Goal: Information Seeking & Learning: Find specific page/section

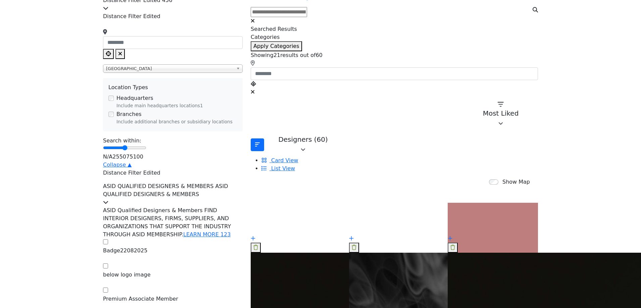
scroll to position [134, 0]
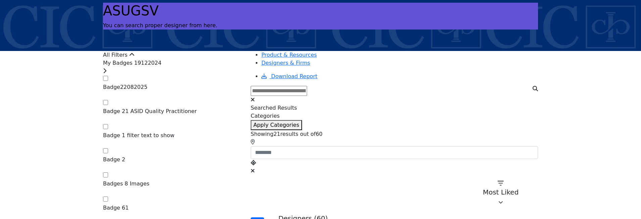
scroll to position [67, 0]
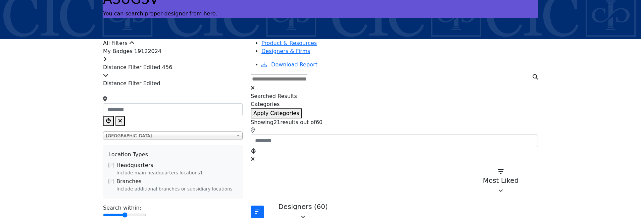
click at [106, 62] on icon at bounding box center [104, 58] width 3 height 5
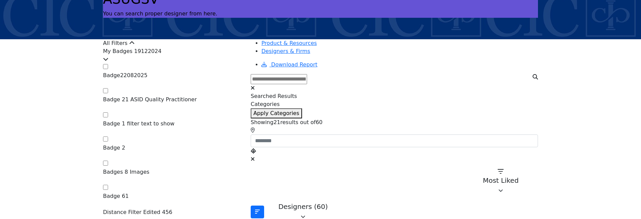
click at [108, 62] on icon at bounding box center [105, 58] width 5 height 5
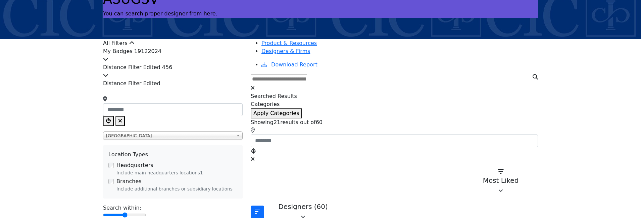
click at [108, 62] on icon at bounding box center [105, 58] width 5 height 5
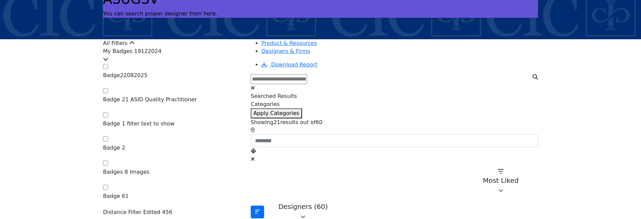
click at [108, 62] on icon at bounding box center [105, 58] width 5 height 5
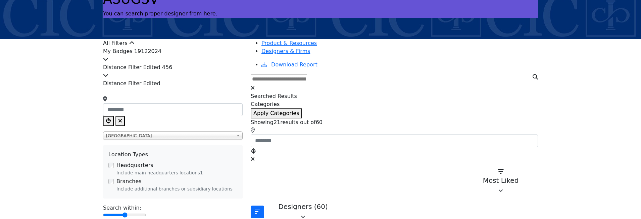
click at [108, 78] on icon at bounding box center [105, 74] width 5 height 5
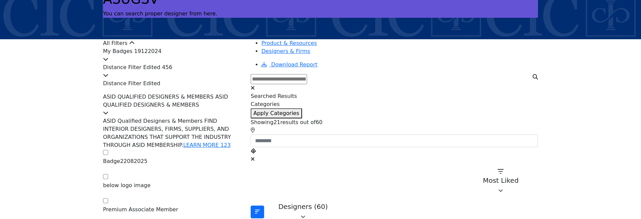
click at [108, 78] on icon at bounding box center [105, 74] width 5 height 5
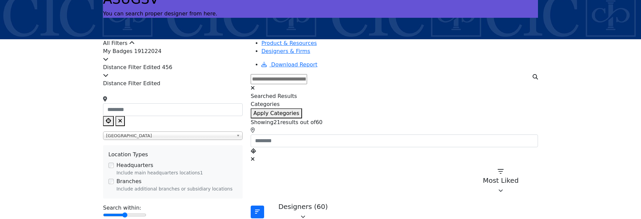
click at [108, 78] on icon at bounding box center [105, 74] width 5 height 5
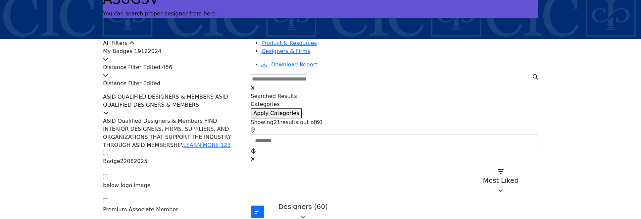
click at [108, 115] on icon at bounding box center [105, 112] width 5 height 5
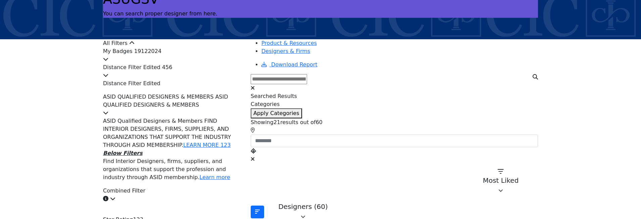
click at [108, 115] on icon at bounding box center [105, 112] width 5 height 5
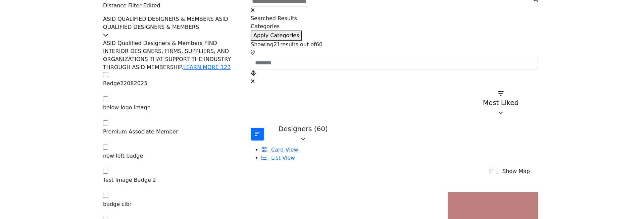
scroll to position [168, 0]
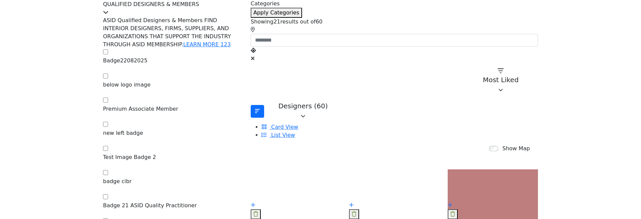
click at [108, 15] on icon at bounding box center [105, 11] width 5 height 5
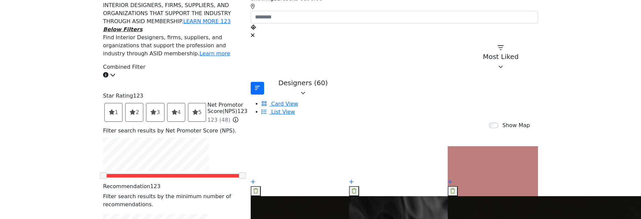
scroll to position [268, 0]
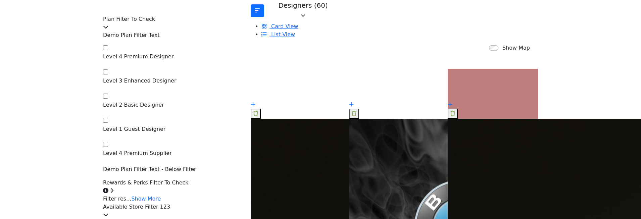
click at [108, 30] on icon at bounding box center [105, 26] width 5 height 5
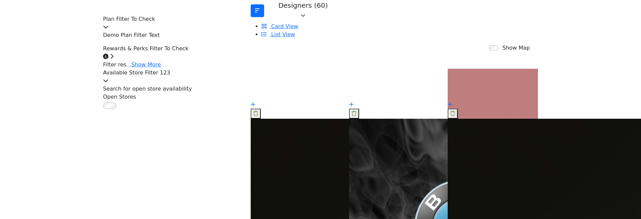
click at [113, 59] on icon at bounding box center [111, 56] width 3 height 5
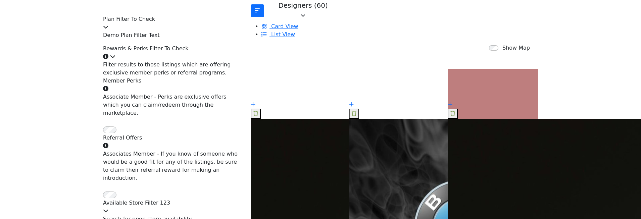
click at [115, 59] on icon at bounding box center [112, 56] width 5 height 5
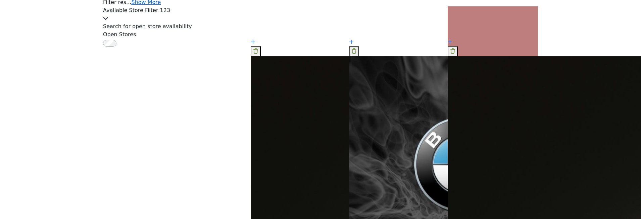
scroll to position [335, 0]
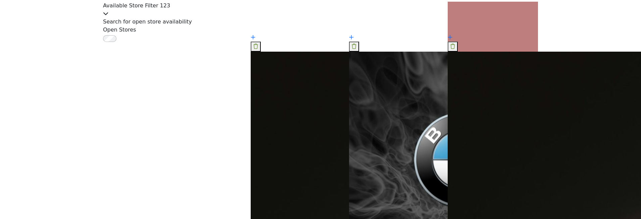
click at [108, 16] on icon at bounding box center [105, 13] width 5 height 5
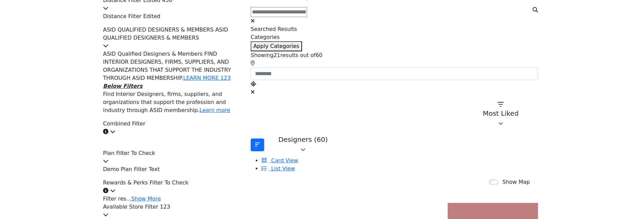
scroll to position [168, 0]
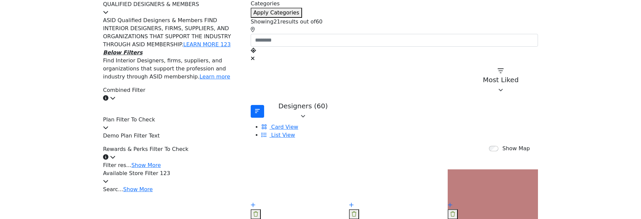
click at [115, 101] on icon at bounding box center [112, 97] width 5 height 5
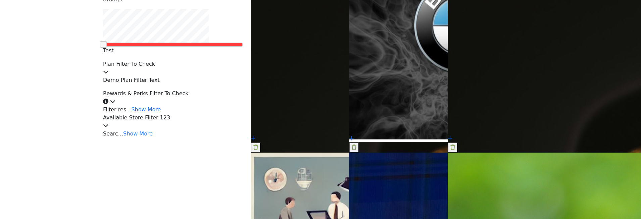
scroll to position [503, 0]
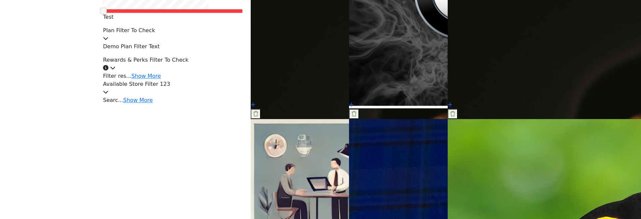
click at [108, 41] on icon at bounding box center [105, 38] width 5 height 5
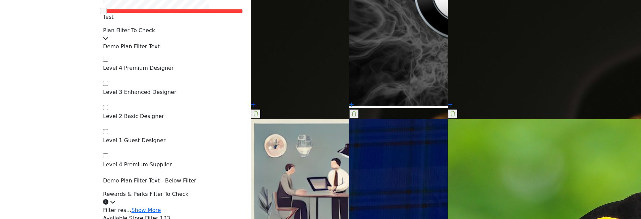
click at [108, 41] on icon at bounding box center [105, 38] width 5 height 5
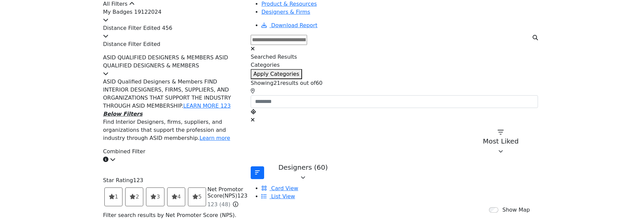
scroll to position [101, 0]
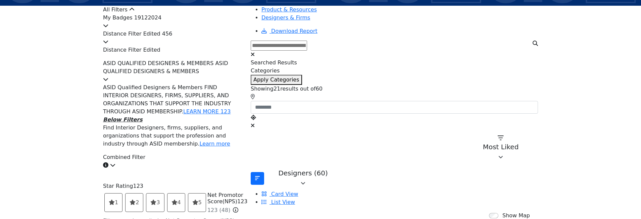
click at [237, 46] on div at bounding box center [173, 42] width 140 height 8
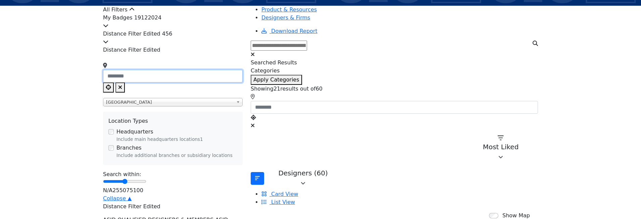
click at [185, 83] on input "Search Location" at bounding box center [173, 76] width 140 height 13
click at [203, 106] on span "India" at bounding box center [169, 102] width 127 height 8
type input "**********"
type input "***"
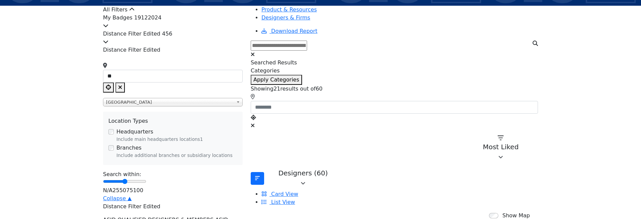
type input "**********"
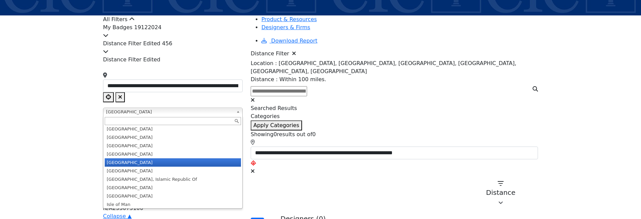
scroll to position [101, 0]
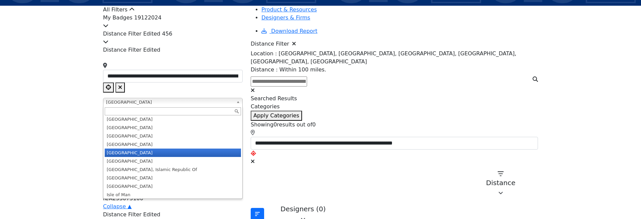
click at [236, 106] on b at bounding box center [239, 102] width 6 height 8
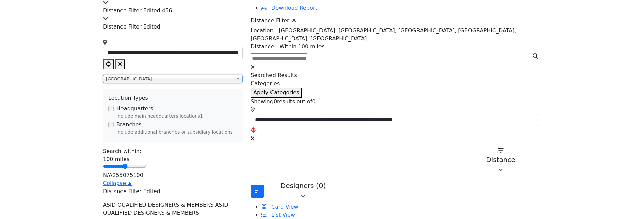
scroll to position [168, 0]
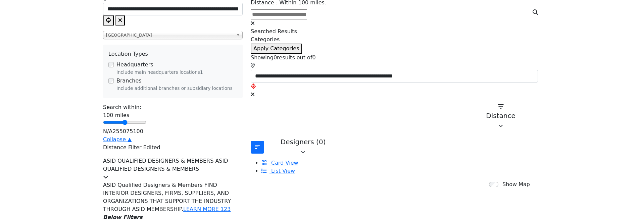
drag, startPoint x: 241, startPoint y: 144, endPoint x: 208, endPoint y: 166, distance: 39.5
type input "**"
click at [146, 125] on input "Distance in miles" at bounding box center [124, 122] width 43 height 5
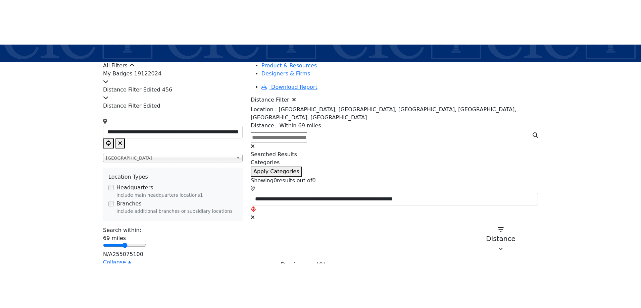
scroll to position [101, 0]
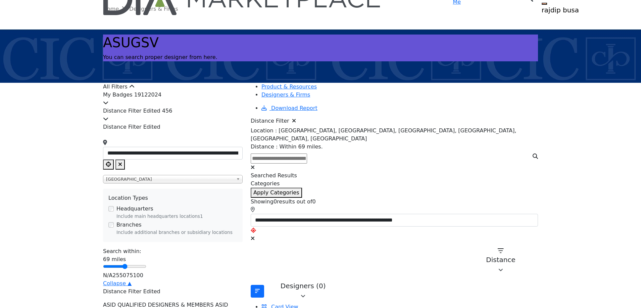
scroll to position [0, 0]
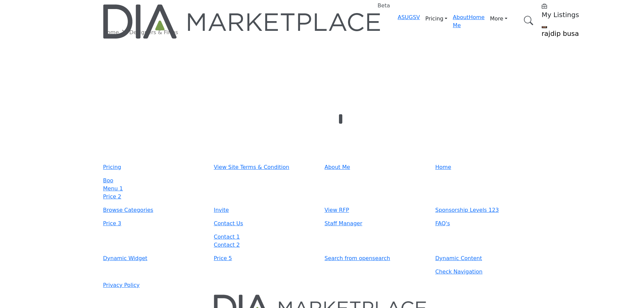
type input "**********"
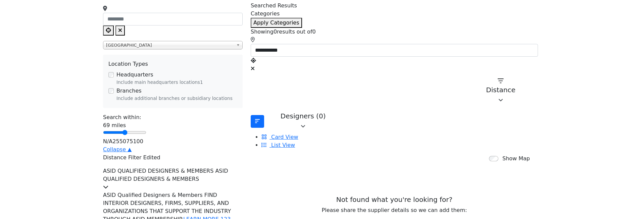
scroll to position [101, 0]
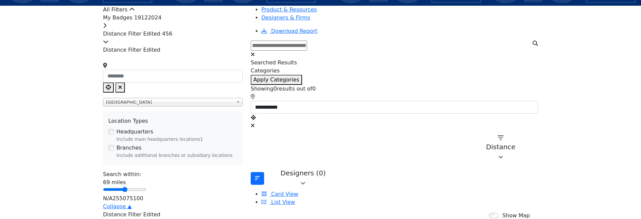
click at [243, 13] on div "All Filters" at bounding box center [173, 10] width 140 height 8
click at [135, 12] on icon at bounding box center [131, 9] width 5 height 5
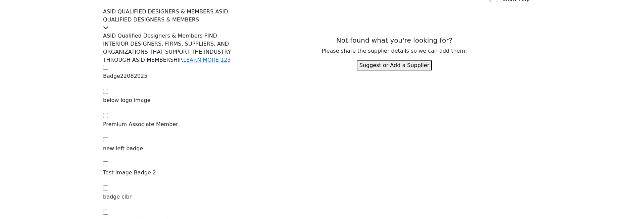
scroll to position [268, 0]
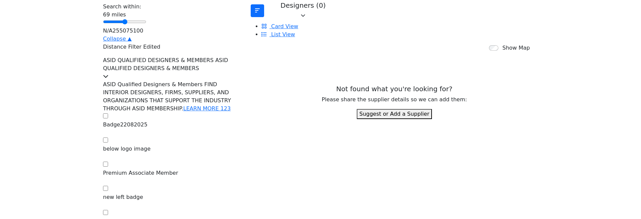
click at [108, 79] on icon at bounding box center [105, 75] width 5 height 5
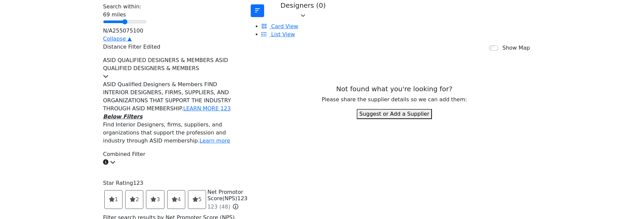
click at [108, 79] on icon at bounding box center [105, 75] width 5 height 5
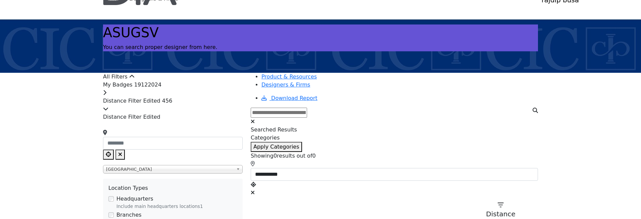
scroll to position [67, 0]
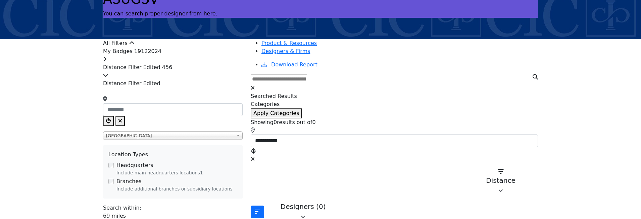
click at [108, 78] on icon at bounding box center [105, 74] width 5 height 5
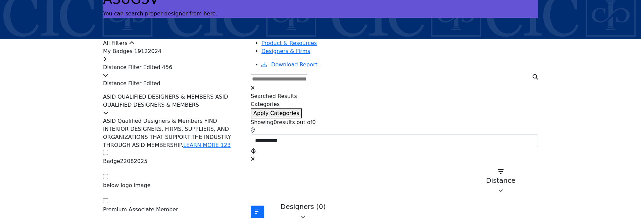
click at [108, 78] on icon at bounding box center [105, 74] width 5 height 5
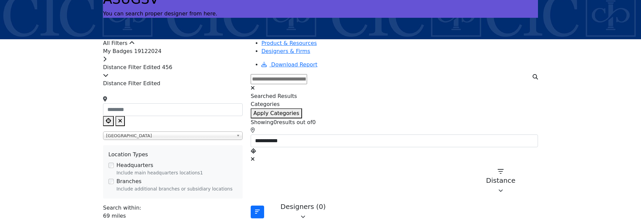
click at [108, 78] on icon at bounding box center [105, 74] width 5 height 5
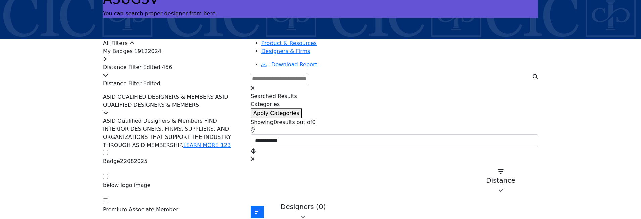
click at [242, 44] on div "All Filters" at bounding box center [173, 43] width 140 height 8
click at [135, 46] on icon at bounding box center [131, 42] width 5 height 5
click at [108, 115] on icon at bounding box center [105, 112] width 5 height 5
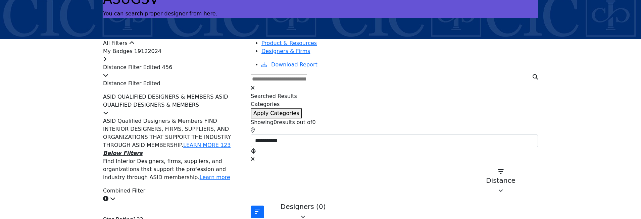
click at [108, 115] on icon at bounding box center [105, 112] width 5 height 5
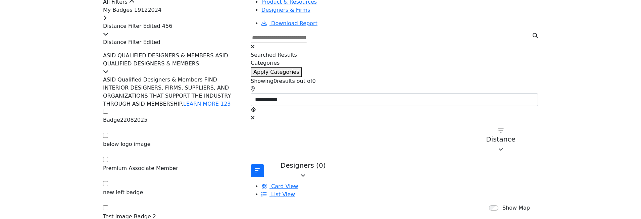
scroll to position [90, 0]
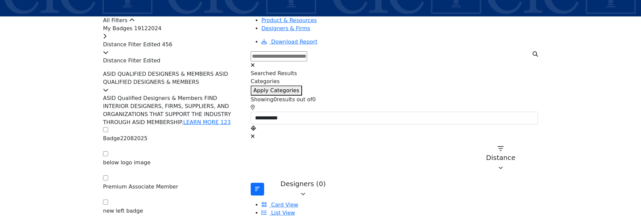
click at [236, 57] on div at bounding box center [173, 53] width 140 height 8
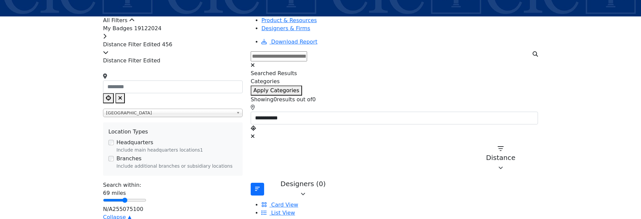
click at [173, 37] on div "My Badges 19122024" at bounding box center [173, 32] width 140 height 16
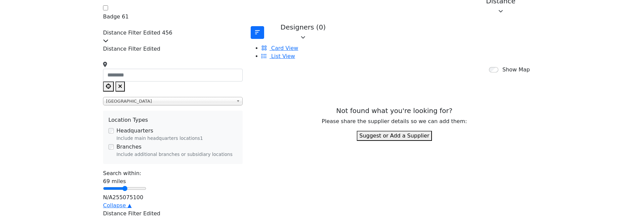
scroll to position [157, 0]
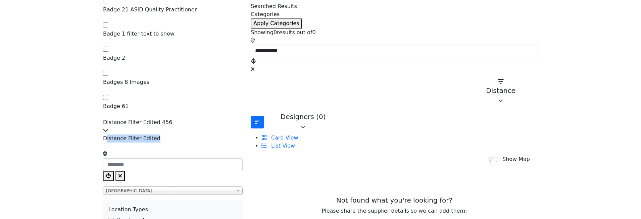
drag, startPoint x: 168, startPoint y: 117, endPoint x: 131, endPoint y: 110, distance: 37.8
click at [131, 135] on div "**********" at bounding box center [173, 221] width 140 height 173
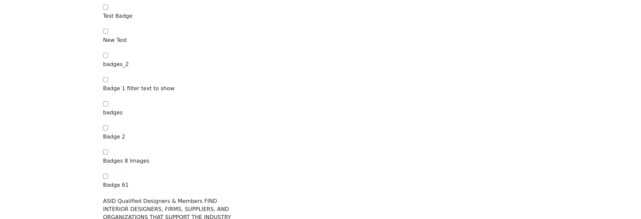
scroll to position [727, 0]
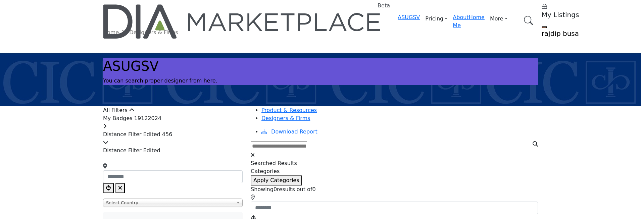
type input "**********"
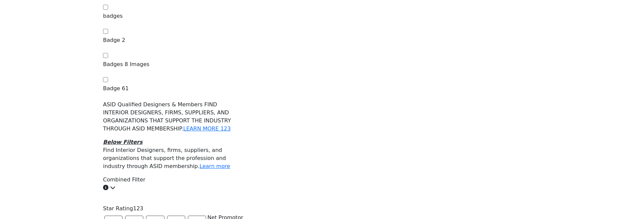
scroll to position [671, 0]
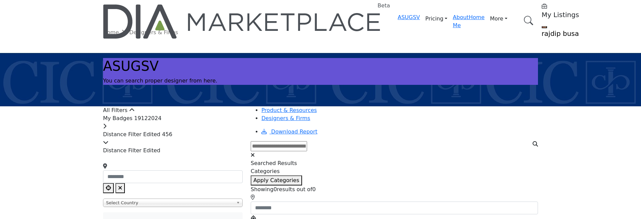
type input "**********"
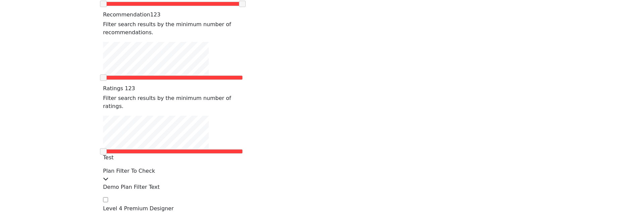
scroll to position [973, 0]
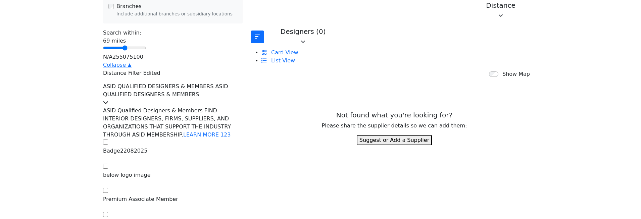
scroll to position [235, 0]
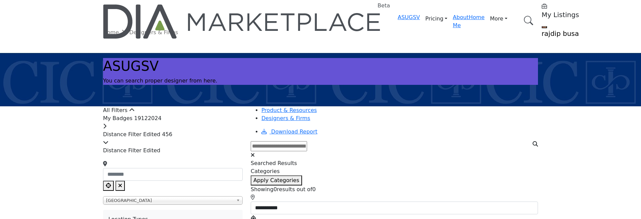
click at [189, 129] on div "My Badges 19122024" at bounding box center [173, 122] width 140 height 16
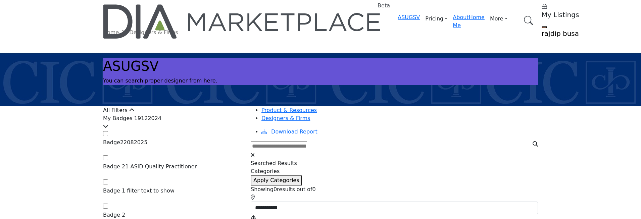
click at [190, 114] on div "All Filters" at bounding box center [173, 110] width 140 height 8
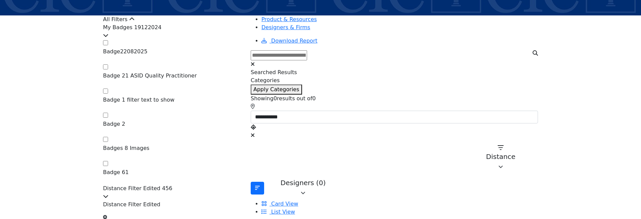
scroll to position [79, 0]
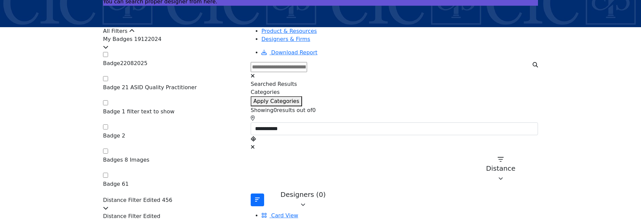
click at [237, 51] on div at bounding box center [173, 47] width 140 height 8
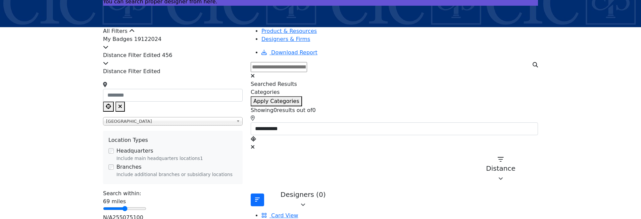
click at [237, 51] on div at bounding box center [173, 47] width 140 height 8
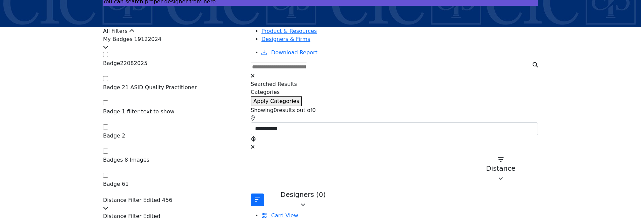
click at [237, 51] on div at bounding box center [173, 47] width 140 height 8
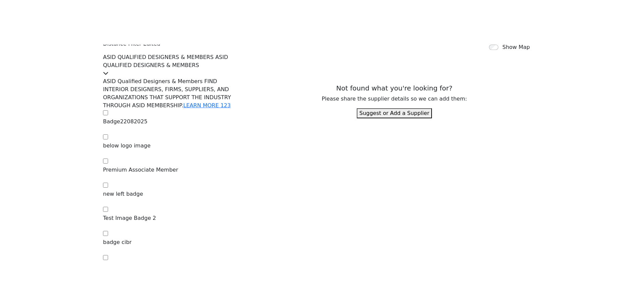
scroll to position [314, 0]
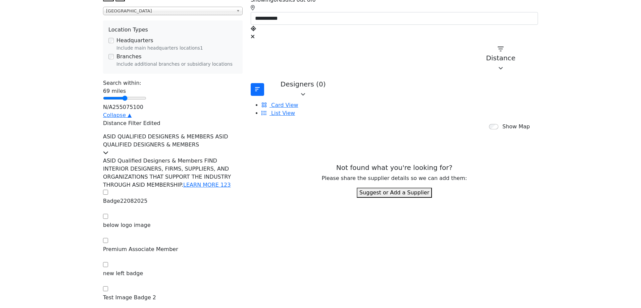
scroll to position [201, 0]
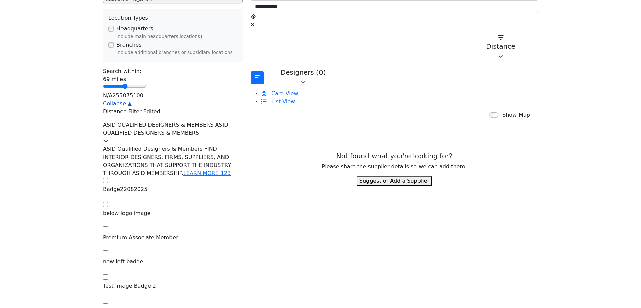
click at [132, 107] on link "Collapse ▲" at bounding box center [117, 103] width 29 height 6
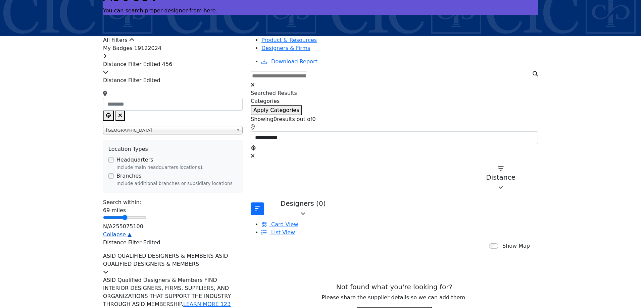
scroll to position [67, 0]
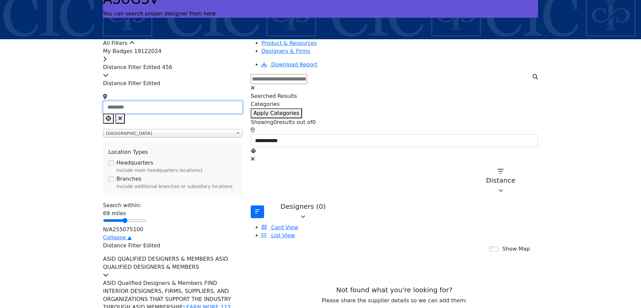
click at [165, 114] on input "Search Location" at bounding box center [173, 107] width 140 height 13
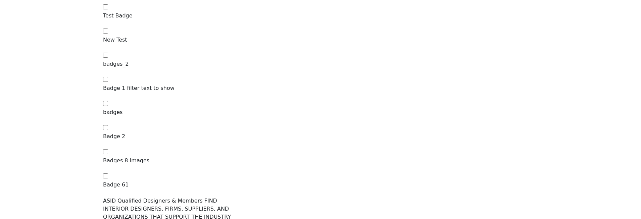
scroll to position [604, 0]
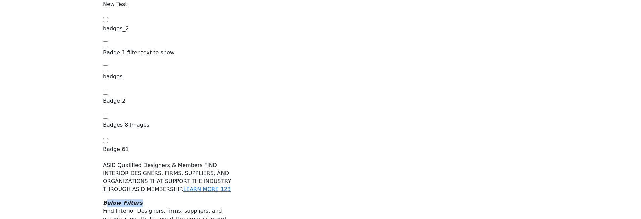
drag, startPoint x: 178, startPoint y: 85, endPoint x: 130, endPoint y: 84, distance: 48.3
click at [130, 84] on div "My Badges 19122024 Badge22082025 Badge22082025 1 [GEOGRAPHIC_DATA]" at bounding box center [173, 126] width 140 height 1230
click at [102, 109] on section "All Filters My Badges 19122024 Badge22082025 Badge22082025 1 0" at bounding box center [320, 121] width 641 height 1239
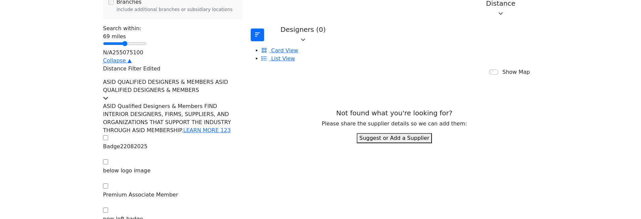
scroll to position [235, 0]
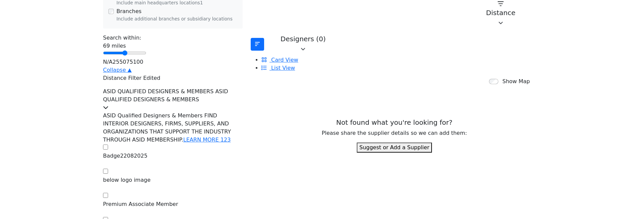
click at [108, 110] on icon at bounding box center [105, 107] width 5 height 5
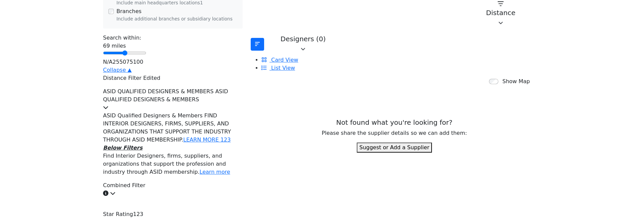
click at [108, 110] on icon at bounding box center [105, 107] width 5 height 5
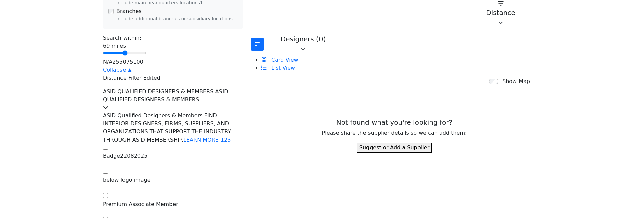
click at [108, 110] on icon at bounding box center [105, 107] width 5 height 5
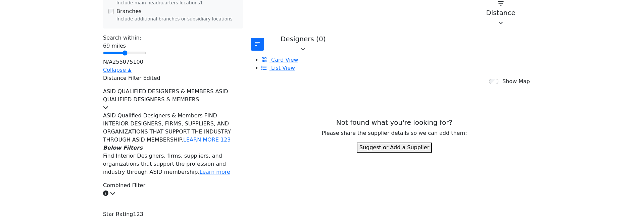
click at [108, 110] on icon at bounding box center [105, 107] width 5 height 5
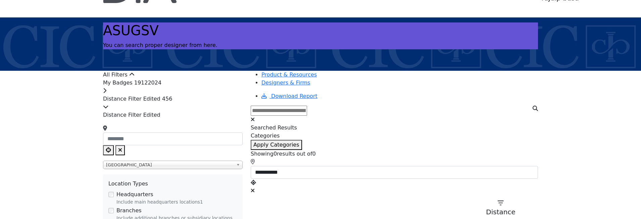
scroll to position [34, 0]
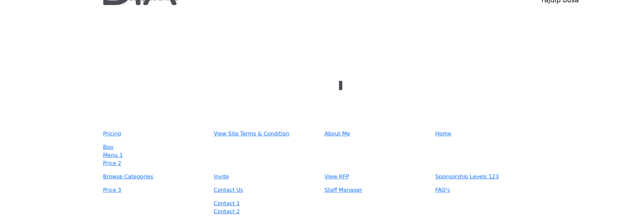
scroll to position [34, 0]
type input "**********"
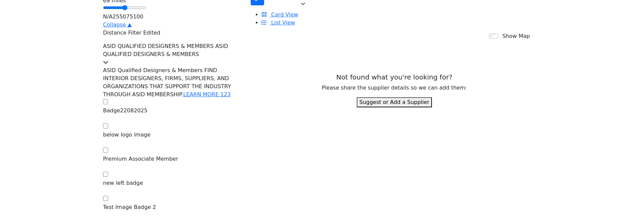
scroll to position [268, 0]
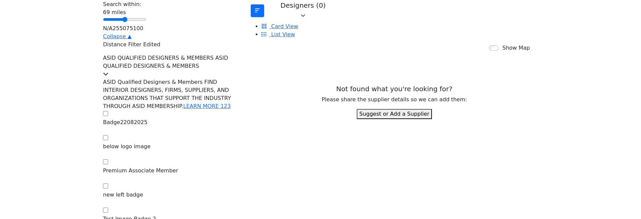
click at [108, 71] on icon at bounding box center [105, 73] width 5 height 5
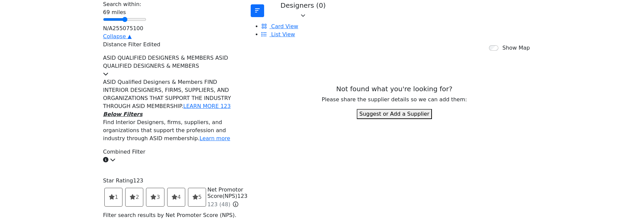
click at [108, 71] on icon at bounding box center [105, 73] width 5 height 5
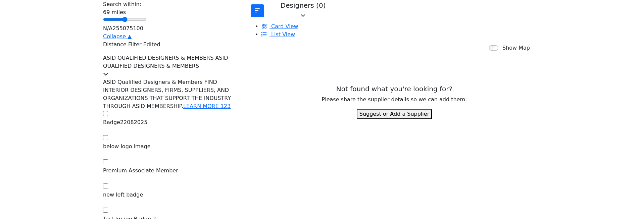
click at [108, 71] on icon at bounding box center [105, 73] width 5 height 5
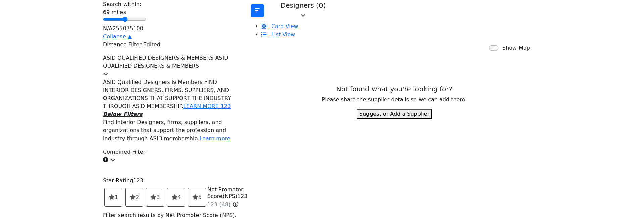
click at [108, 71] on icon at bounding box center [105, 73] width 5 height 5
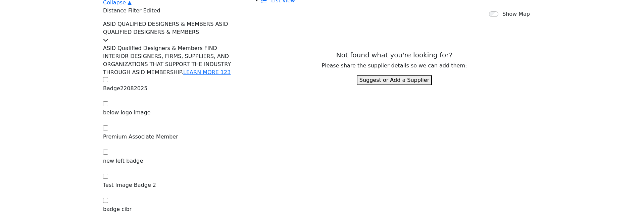
scroll to position [302, 0]
drag, startPoint x: 213, startPoint y: 37, endPoint x: 133, endPoint y: 36, distance: 80.5
click at [133, 36] on span "ASID QUALIFIED DESIGNERS & MEMBERS ASID QUALIFIED DESIGNERS & MEMBERS" at bounding box center [165, 28] width 125 height 14
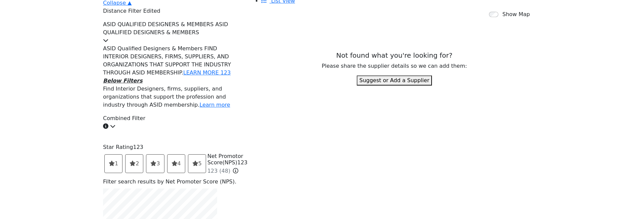
click at [128, 34] on div "ASID QUALIFIED DESIGNERS & MEMBERS ASID QUALIFIED DESIGNERS & MEMBERS" at bounding box center [173, 32] width 140 height 24
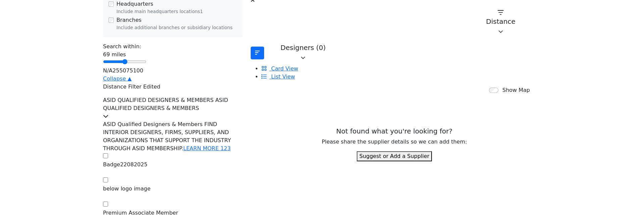
scroll to position [235, 0]
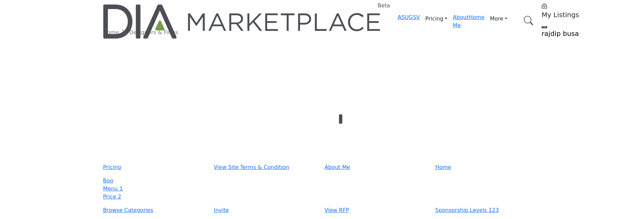
type input "**********"
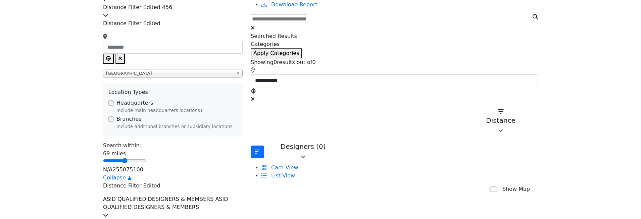
scroll to position [134, 0]
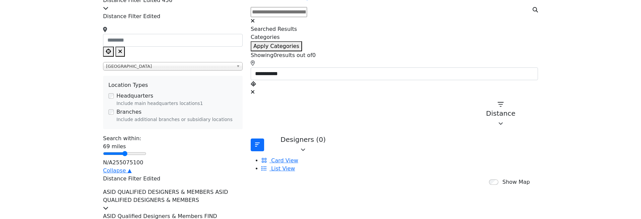
click at [186, 65] on span "[GEOGRAPHIC_DATA]" at bounding box center [169, 66] width 127 height 8
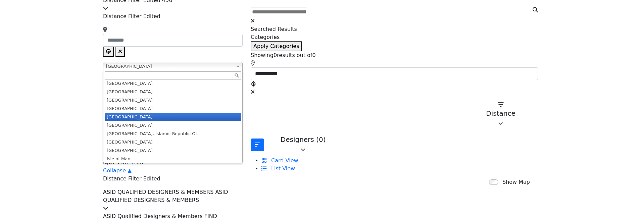
scroll to position [830, 0]
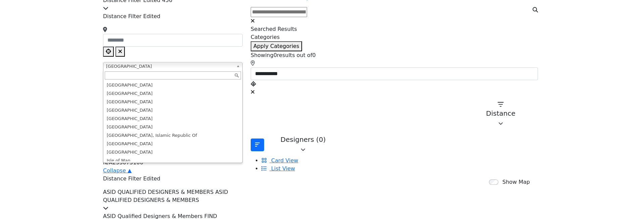
click at [171, 65] on span "[GEOGRAPHIC_DATA]" at bounding box center [169, 66] width 127 height 8
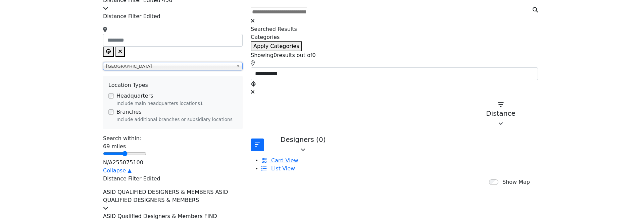
click at [171, 65] on span "[GEOGRAPHIC_DATA]" at bounding box center [169, 66] width 127 height 8
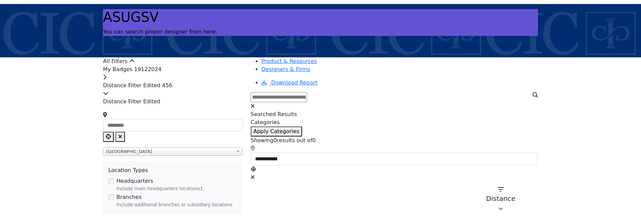
scroll to position [34, 0]
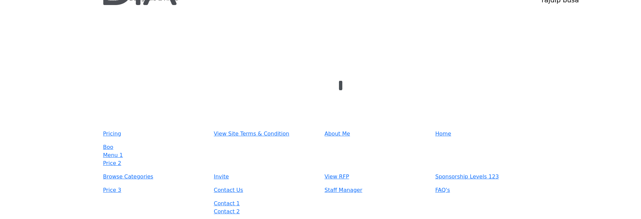
scroll to position [34, 0]
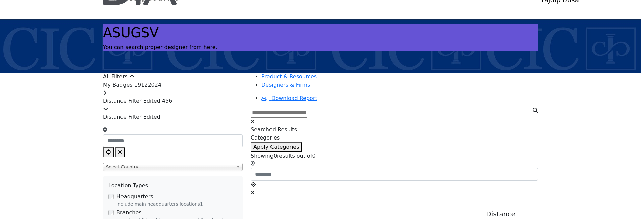
type input "**********"
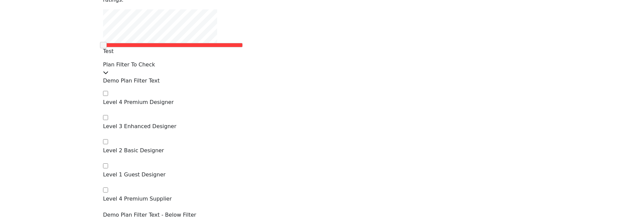
scroll to position [1074, 0]
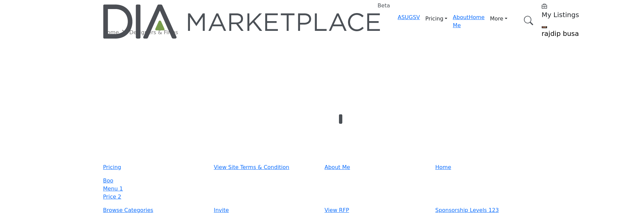
type input "**********"
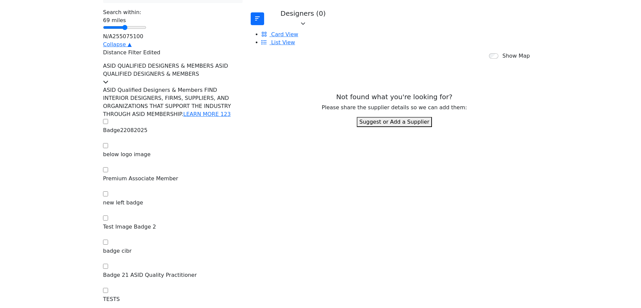
scroll to position [201, 0]
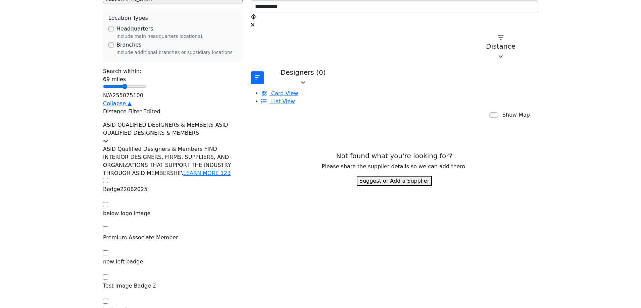
click at [108, 138] on icon at bounding box center [105, 140] width 5 height 5
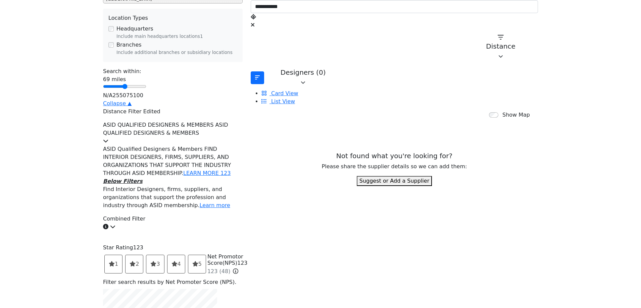
click at [108, 138] on icon at bounding box center [105, 140] width 5 height 5
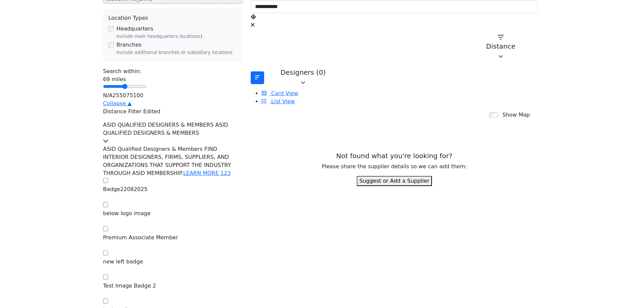
click at [108, 138] on icon at bounding box center [105, 140] width 5 height 5
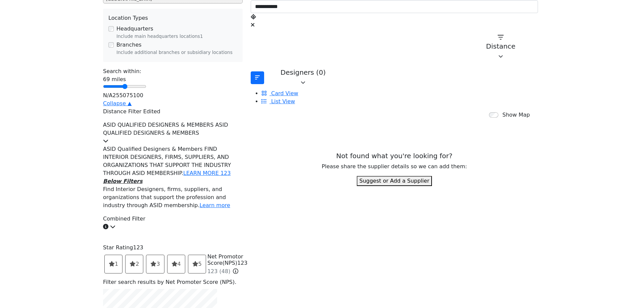
click at [108, 138] on icon at bounding box center [105, 140] width 5 height 5
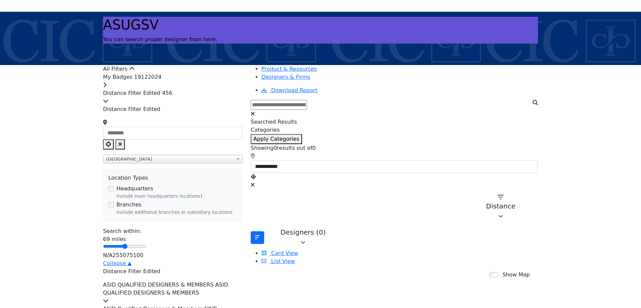
scroll to position [34, 0]
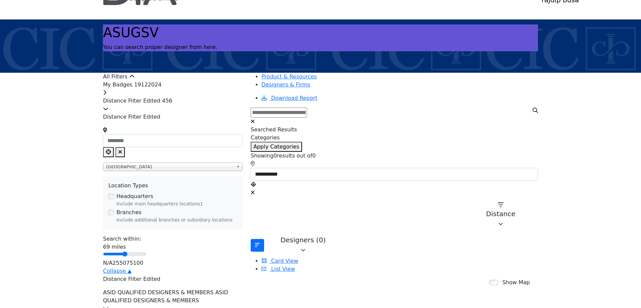
click at [255, 190] on icon "Clear search location" at bounding box center [253, 192] width 4 height 5
type input "***"
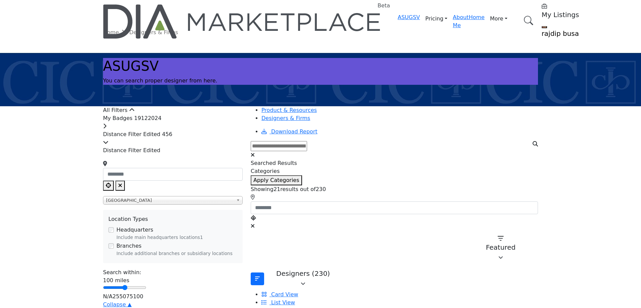
click at [108, 145] on icon at bounding box center [105, 142] width 5 height 5
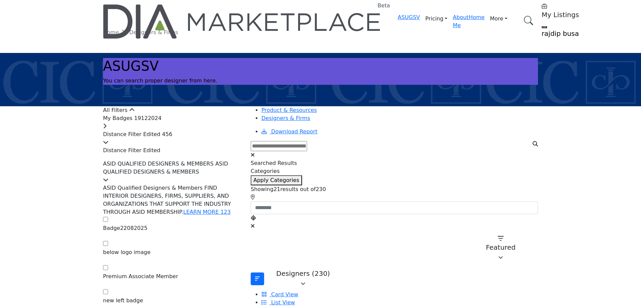
click at [108, 145] on icon at bounding box center [105, 142] width 5 height 5
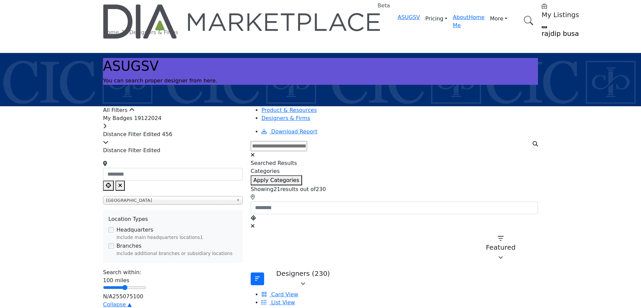
click at [108, 145] on icon at bounding box center [105, 142] width 5 height 5
